Goal: Obtain resource: Obtain resource

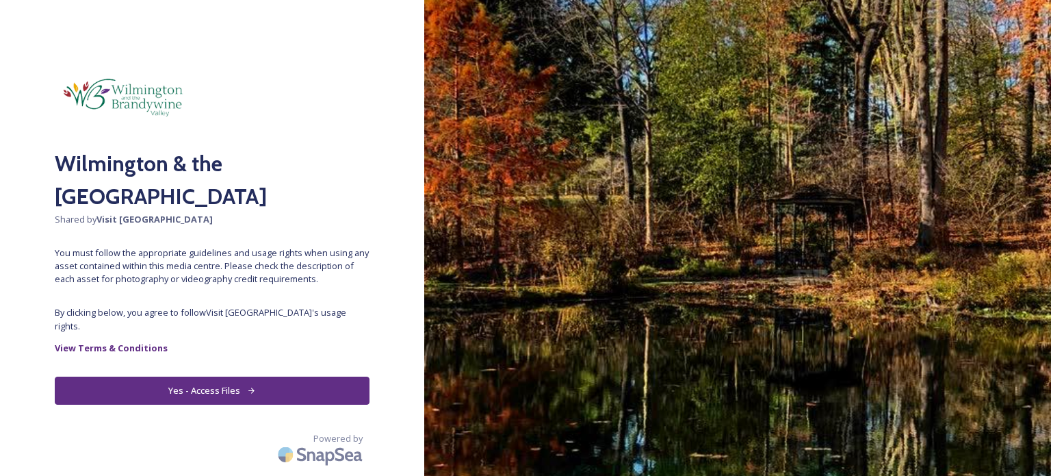
click at [192, 380] on button "Yes - Access Files" at bounding box center [212, 390] width 315 height 28
